Goal: Task Accomplishment & Management: Complete application form

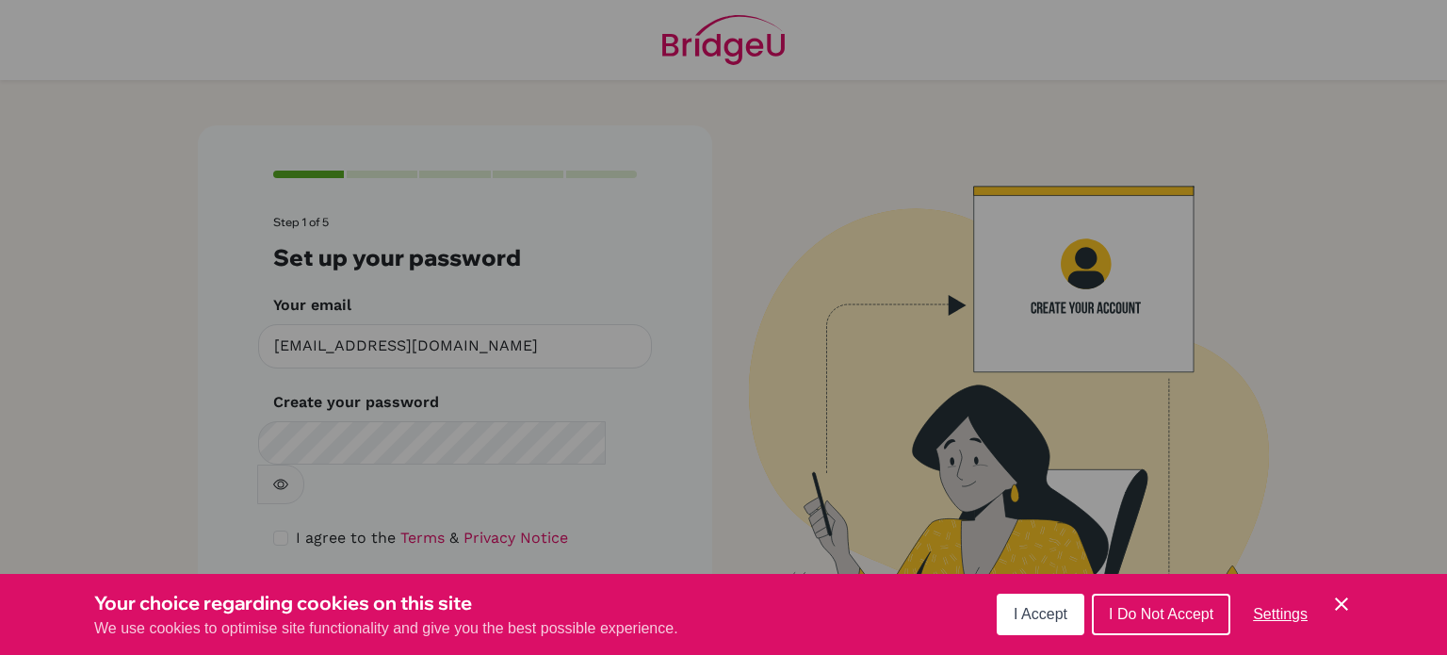
click at [430, 461] on div "Cookie Preferences" at bounding box center [723, 327] width 1447 height 655
click at [1033, 625] on button "I Accept" at bounding box center [1041, 613] width 88 height 41
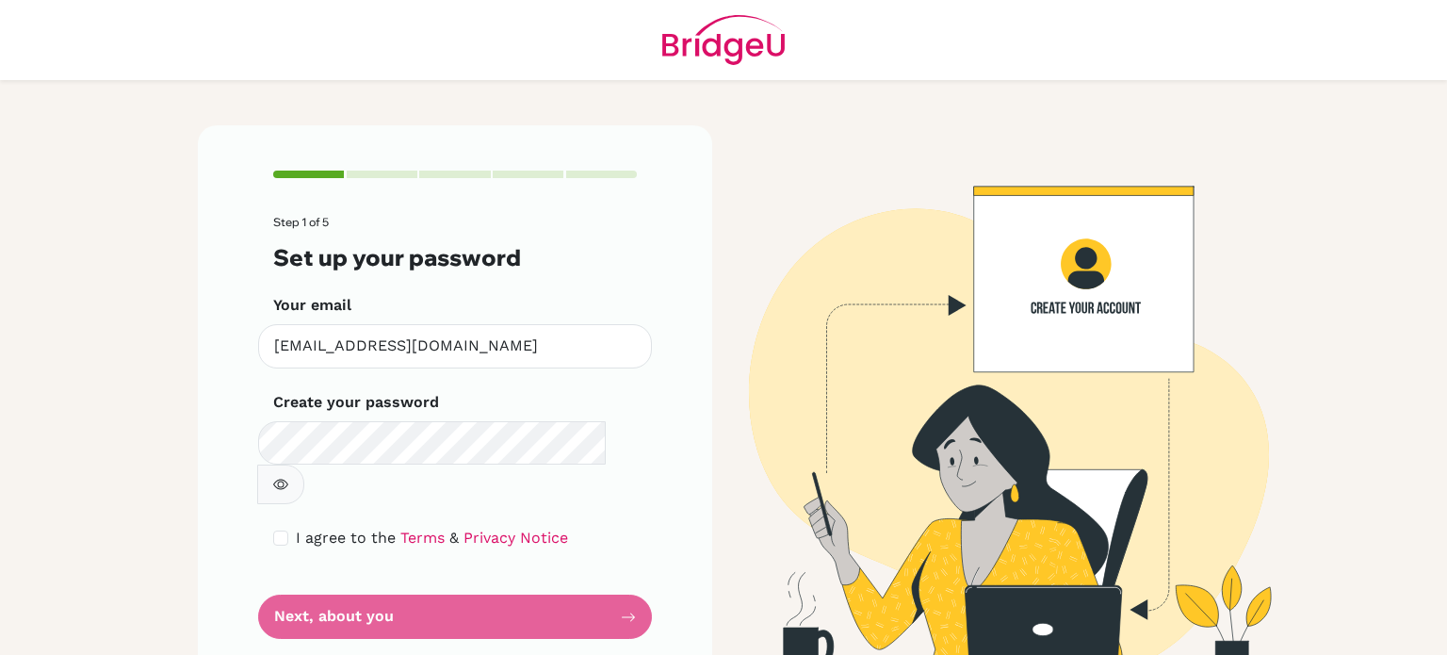
click at [288, 477] on icon "button" at bounding box center [280, 484] width 15 height 15
click at [448, 567] on form "Step 1 of 5 Set up your password Your email [EMAIL_ADDRESS][DOMAIN_NAME] Invali…" at bounding box center [455, 427] width 364 height 423
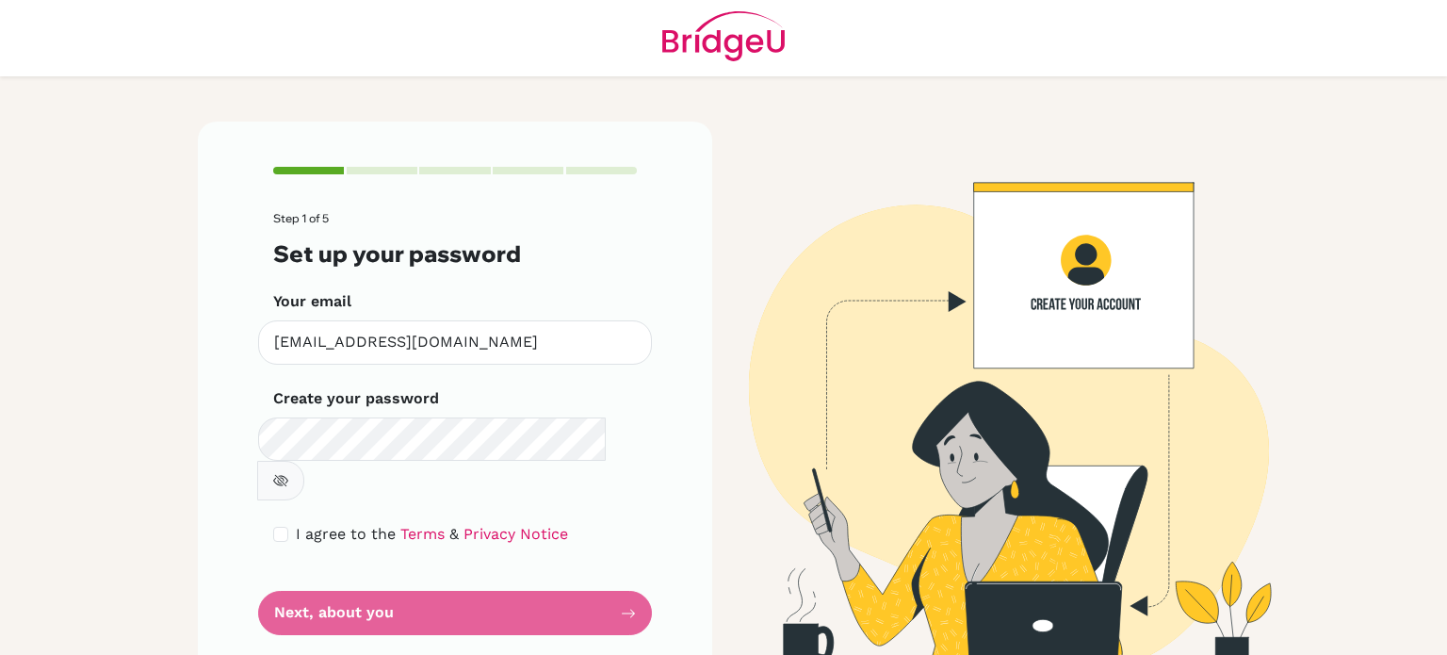
click at [589, 579] on form "Step 1 of 5 Set up your password Your email [EMAIL_ADDRESS][DOMAIN_NAME] Invali…" at bounding box center [455, 423] width 364 height 423
click at [631, 583] on div "Step 1 of 5 Set up your password Your email [EMAIL_ADDRESS][DOMAIN_NAME] Invali…" at bounding box center [455, 401] width 514 height 559
click at [617, 569] on form "Step 1 of 5 Set up your password Your email [EMAIL_ADDRESS][DOMAIN_NAME] Invali…" at bounding box center [455, 423] width 364 height 423
click at [616, 569] on form "Step 1 of 5 Set up your password Your email [EMAIL_ADDRESS][DOMAIN_NAME] Invali…" at bounding box center [455, 423] width 364 height 423
click at [413, 525] on link "Terms" at bounding box center [422, 534] width 44 height 18
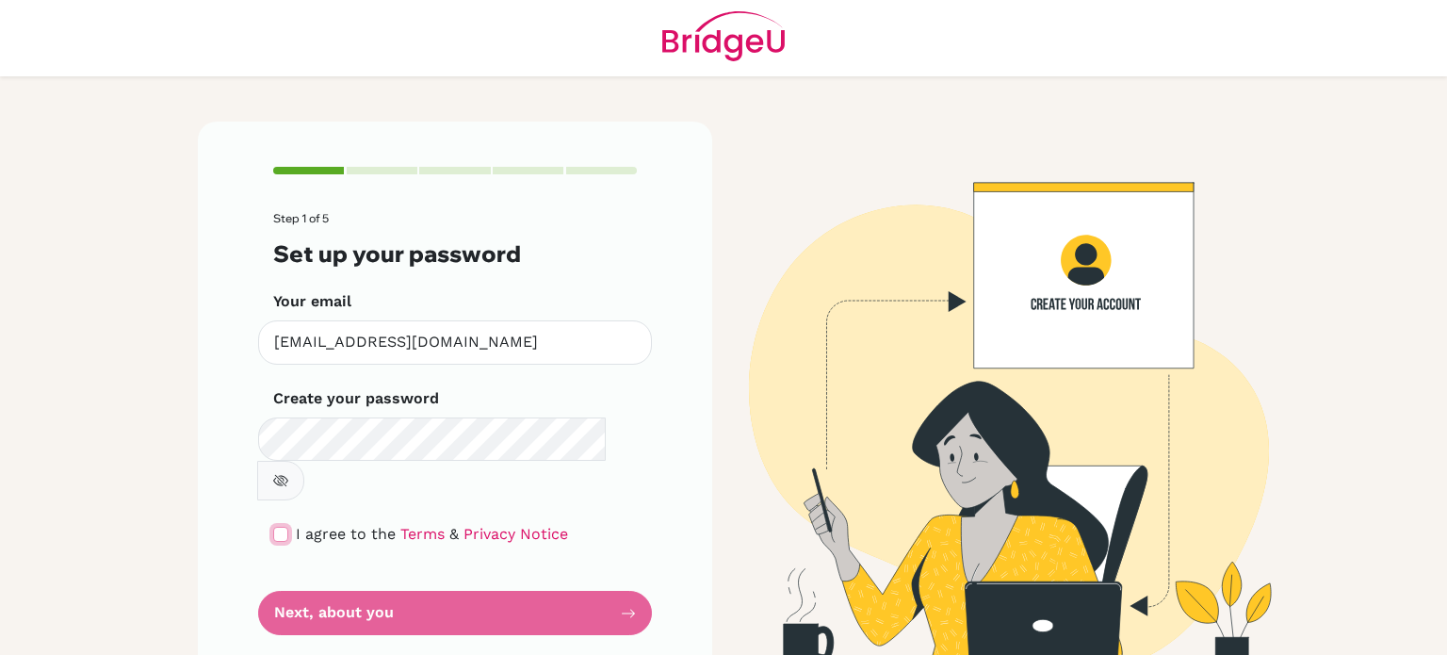
click at [275, 527] on input "checkbox" at bounding box center [280, 534] width 15 height 15
checkbox input "true"
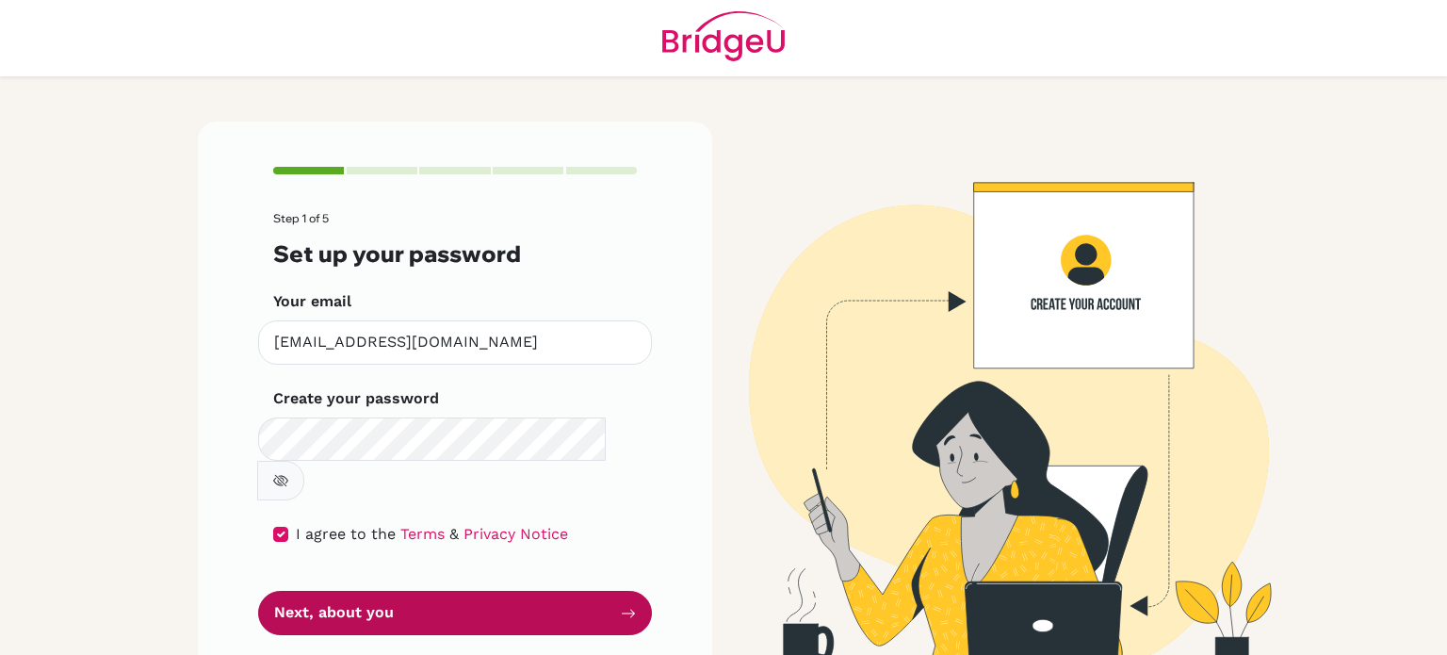
click at [382, 591] on button "Next, about you" at bounding box center [455, 613] width 394 height 44
